Goal: Obtain resource: Obtain resource

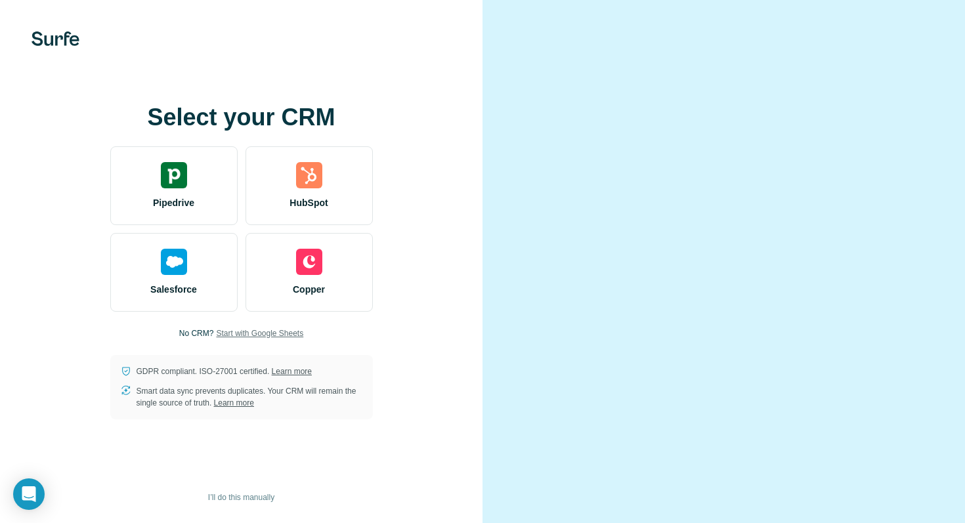
click at [269, 334] on span "Start with Google Sheets" at bounding box center [259, 334] width 87 height 12
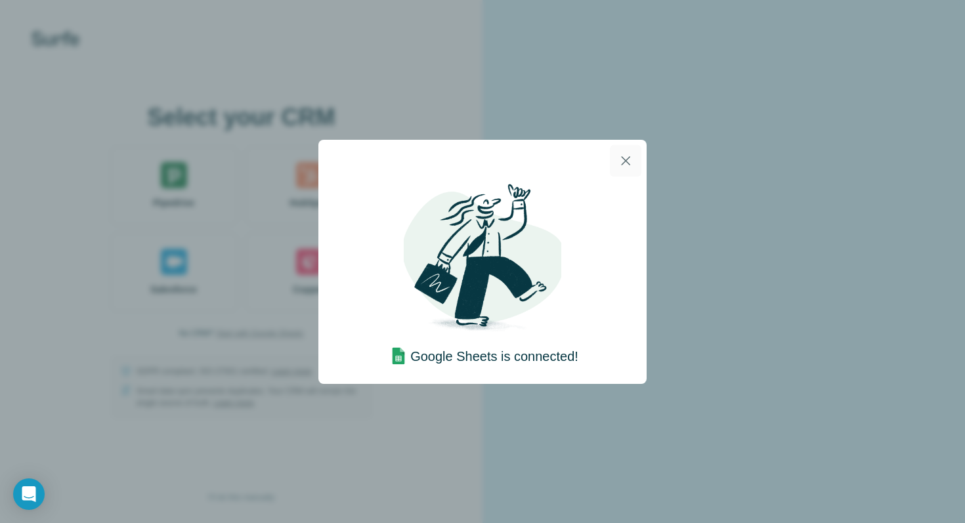
click at [623, 156] on icon "button" at bounding box center [626, 161] width 16 height 16
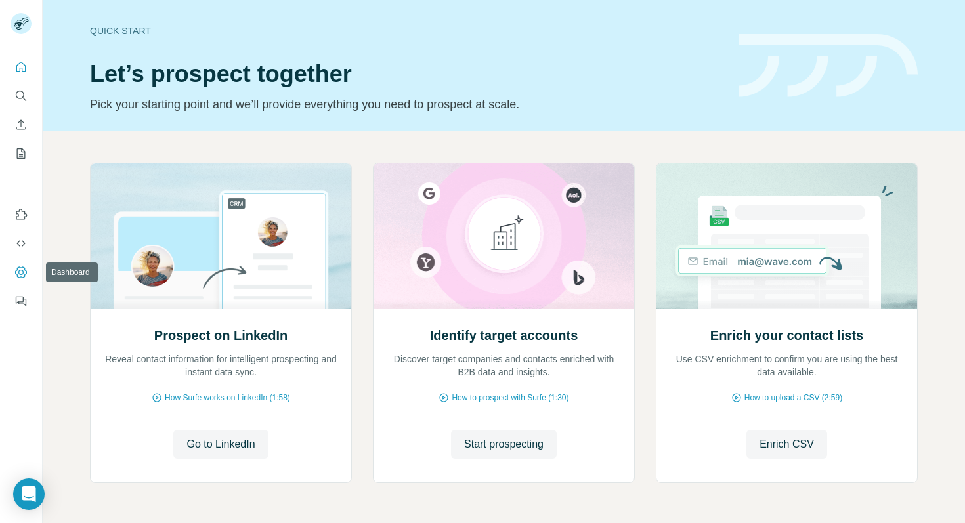
click at [22, 264] on button "Dashboard" at bounding box center [21, 273] width 21 height 24
click at [775, 439] on span "Enrich CSV" at bounding box center [787, 445] width 55 height 16
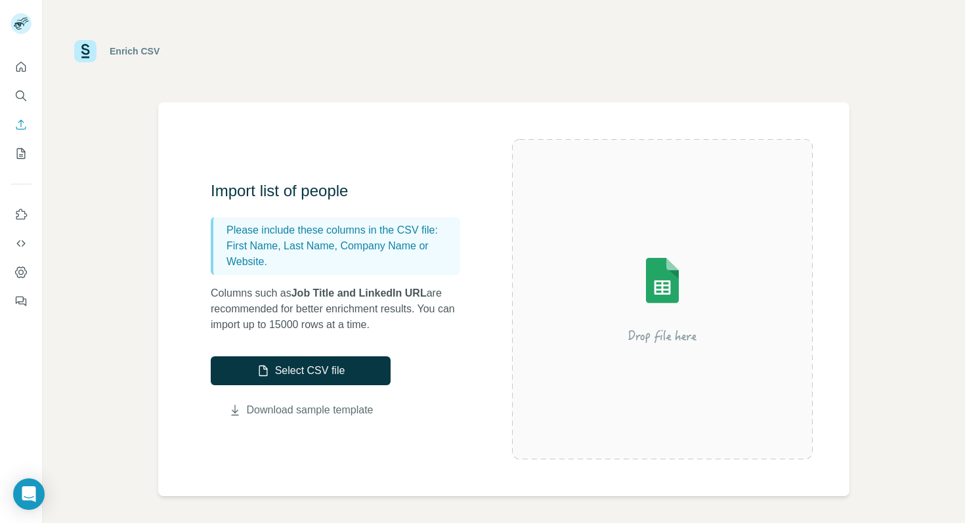
click at [340, 411] on link "Download sample template" at bounding box center [310, 411] width 127 height 16
